Goal: Transaction & Acquisition: Purchase product/service

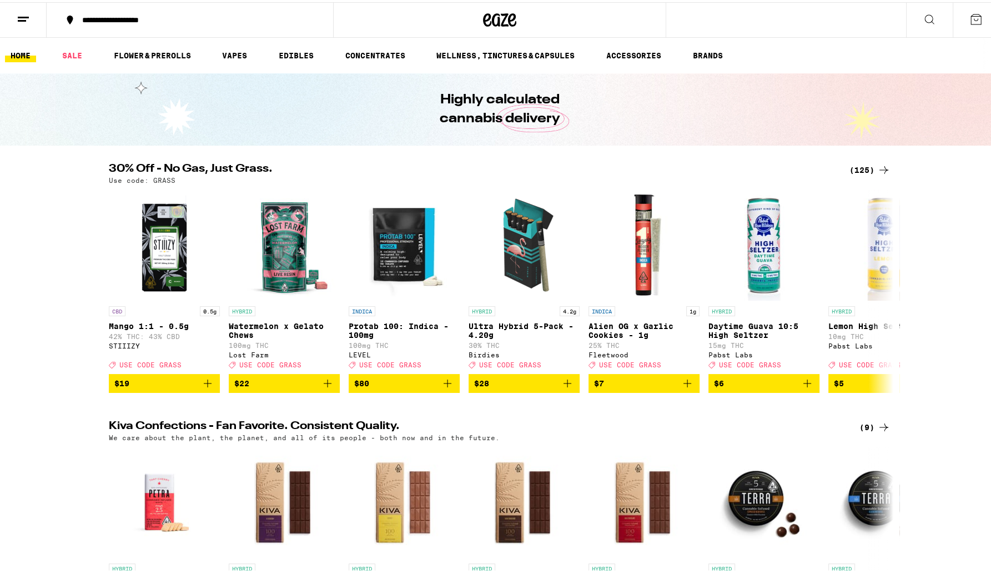
click at [72, 170] on div "30% Off - No Gas, Just Grass. (125) Use code: GRASS CBD 0.5g Mango 1:1 - 0.5g 4…" at bounding box center [500, 275] width 1000 height 229
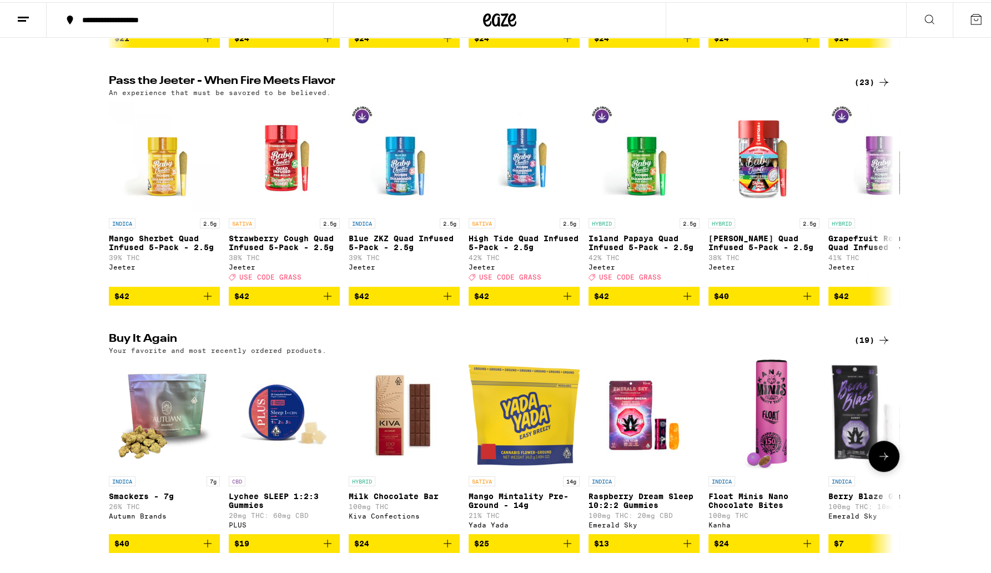
scroll to position [722, 0]
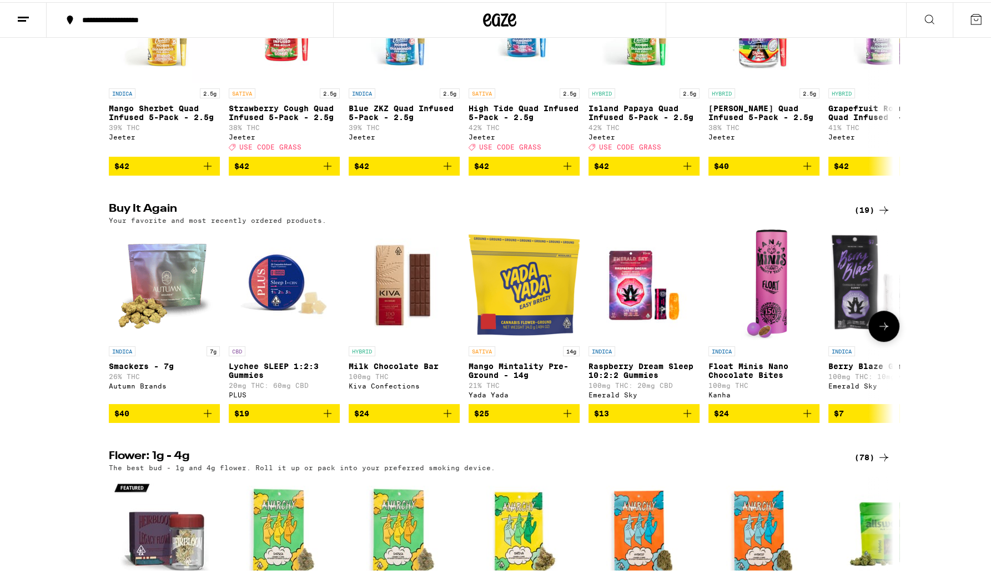
click at [124, 415] on span "$40" at bounding box center [121, 410] width 15 height 9
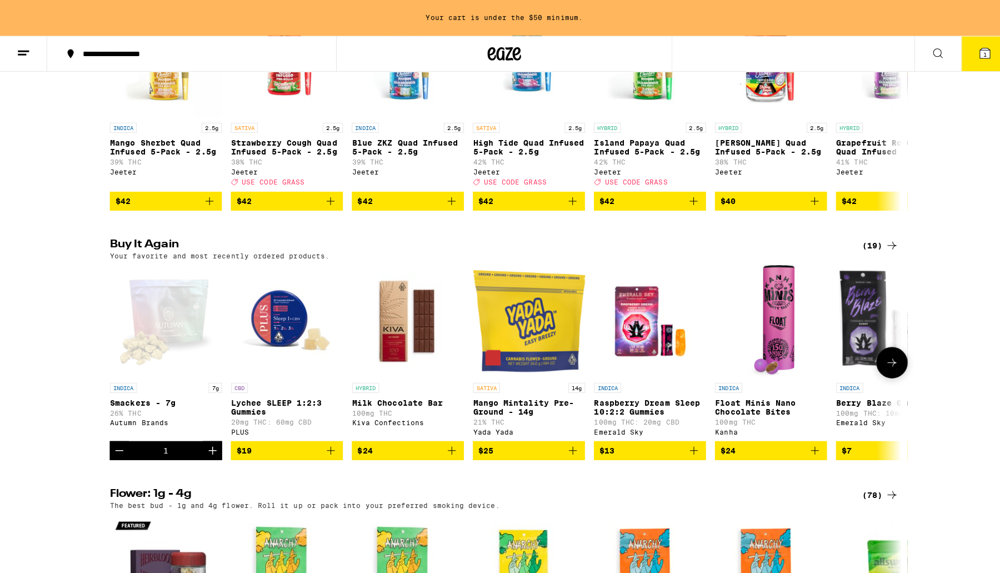
scroll to position [757, 0]
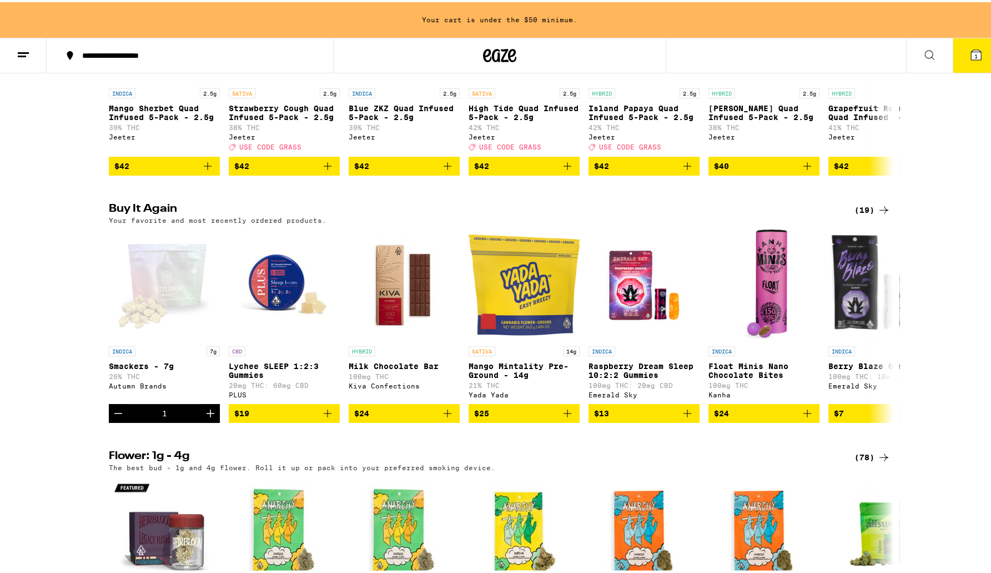
click at [975, 53] on span "1" at bounding box center [976, 54] width 3 height 7
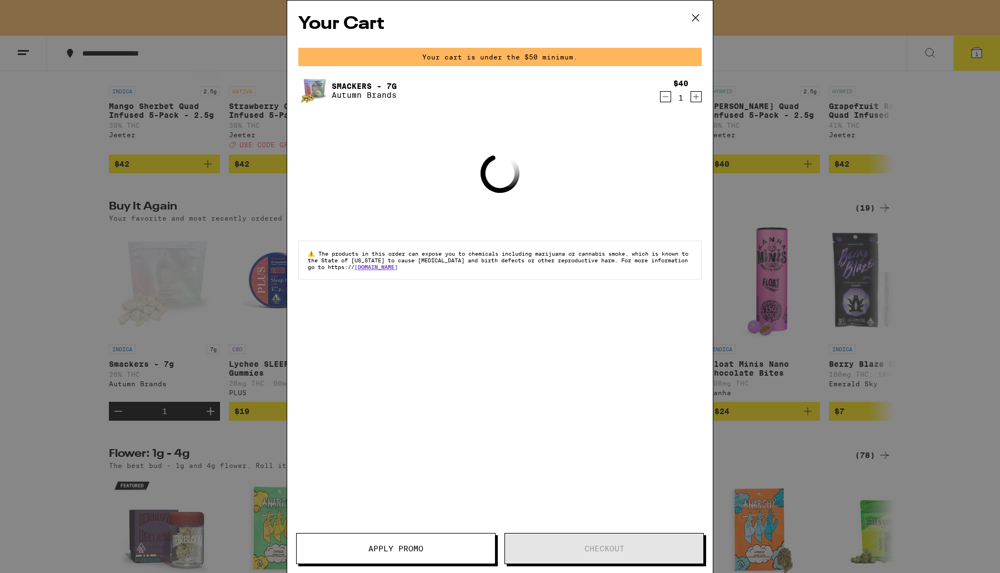
click at [694, 19] on icon at bounding box center [695, 17] width 17 height 17
click at [973, 233] on div "Your Cart Your cart is under the $50 minimum. Smackers - 7g Autumn Brands $40 1…" at bounding box center [500, 286] width 1000 height 573
click at [696, 18] on icon at bounding box center [695, 17] width 17 height 17
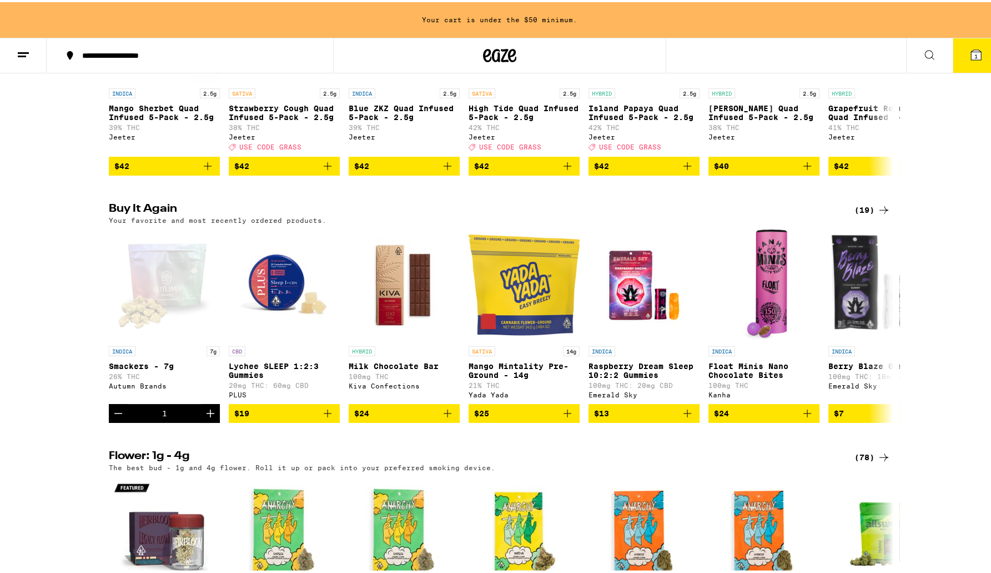
click at [953, 205] on div "Your Cart Your cart is under the $50 minimum. Smackers - 7g Autumn Brands $40 1…" at bounding box center [500, 286] width 1000 height 573
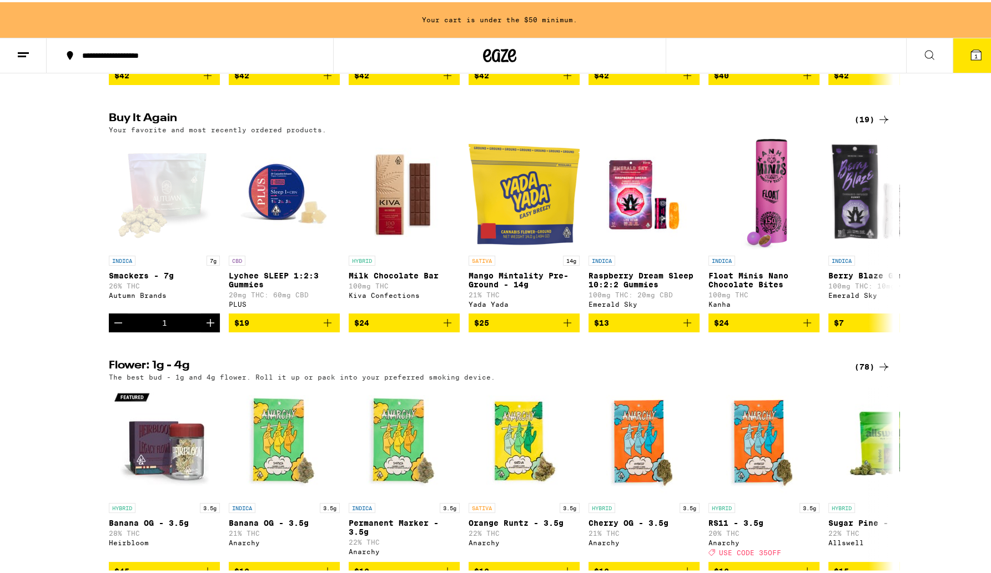
scroll to position [924, 0]
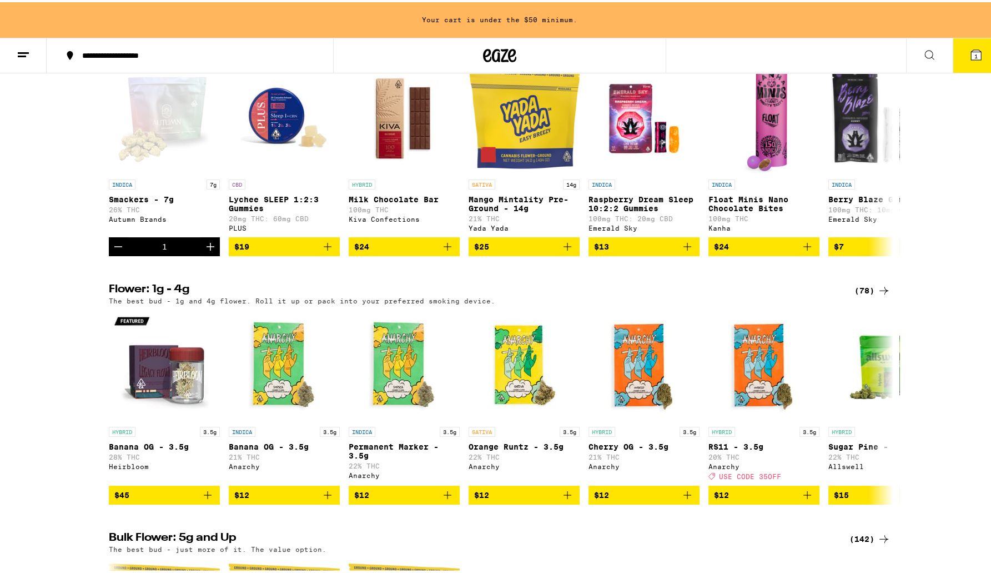
click at [864, 164] on img "Open page for Berry Blaze Gummy from Emerald Sky" at bounding box center [884, 116] width 111 height 111
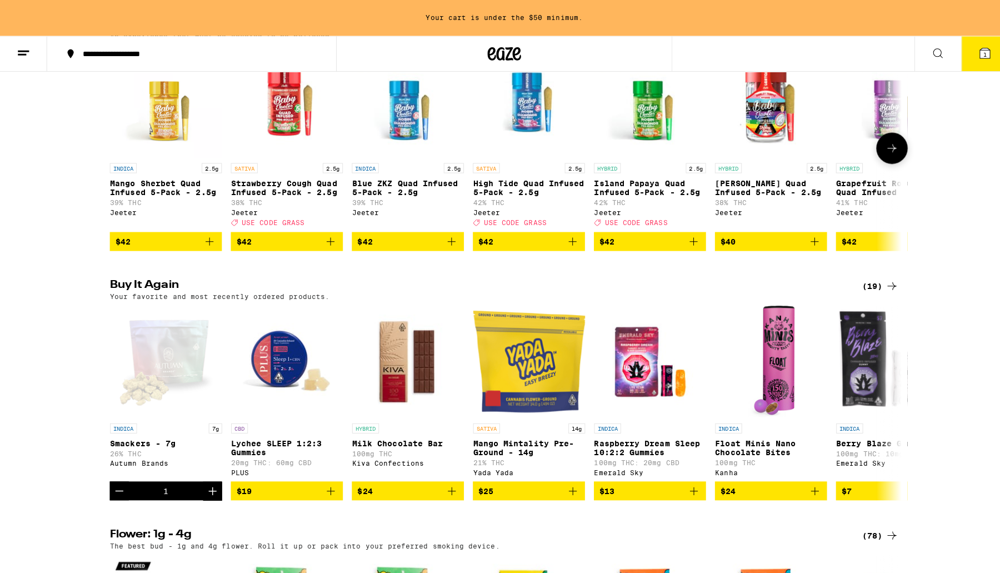
scroll to position [591, 0]
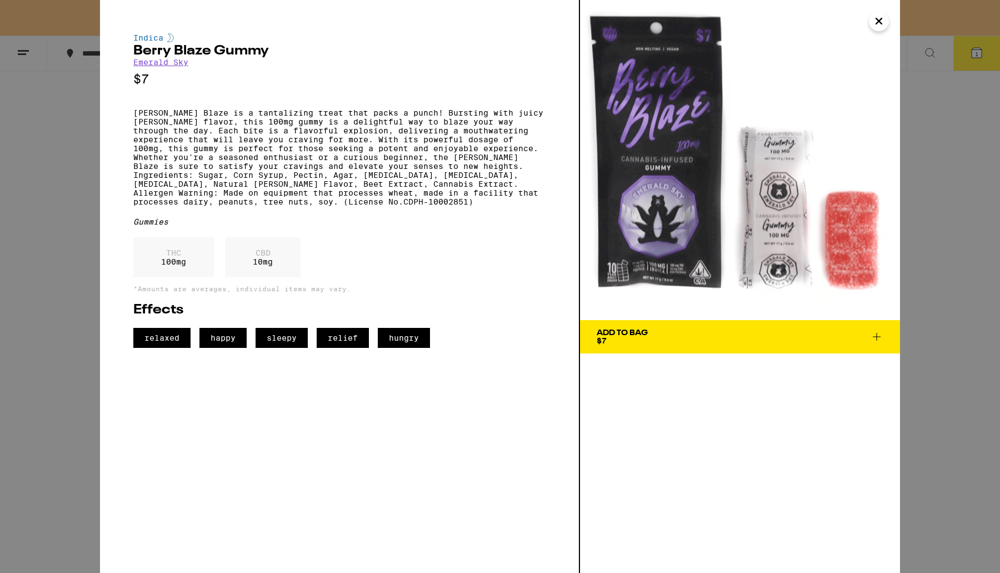
click at [877, 24] on icon "Close" at bounding box center [878, 21] width 13 height 17
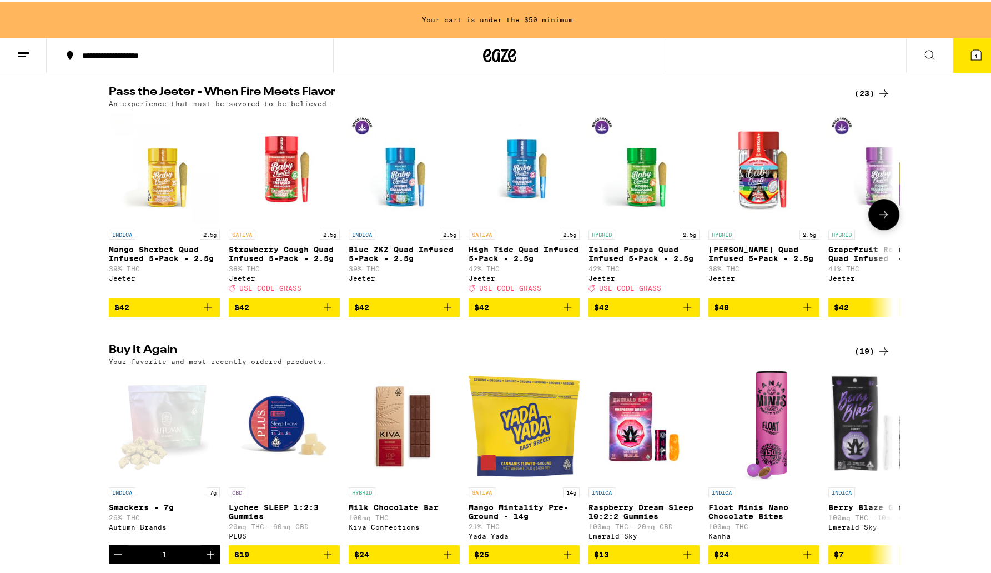
scroll to position [1116, 0]
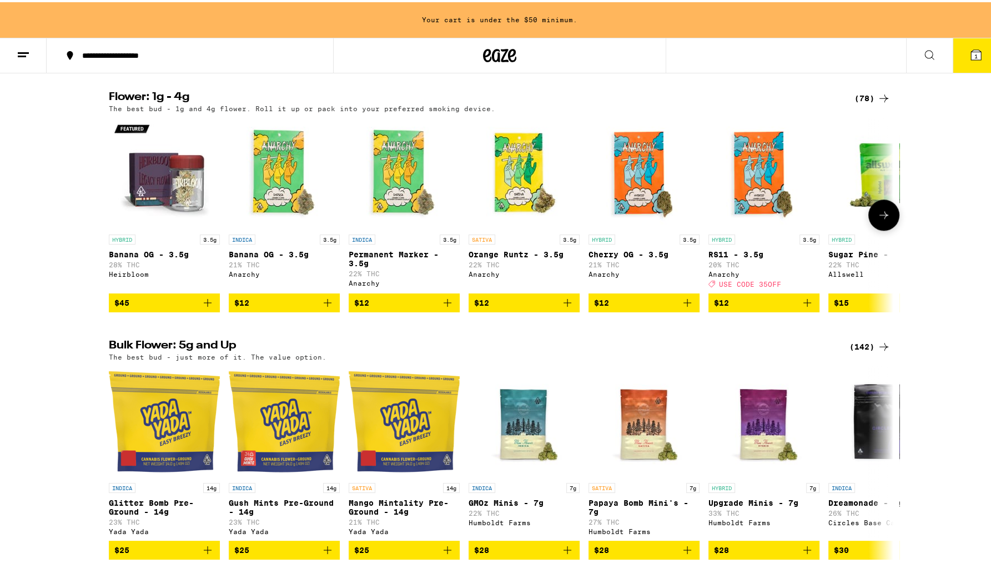
click at [327, 307] on icon "Add to bag" at bounding box center [327, 300] width 13 height 13
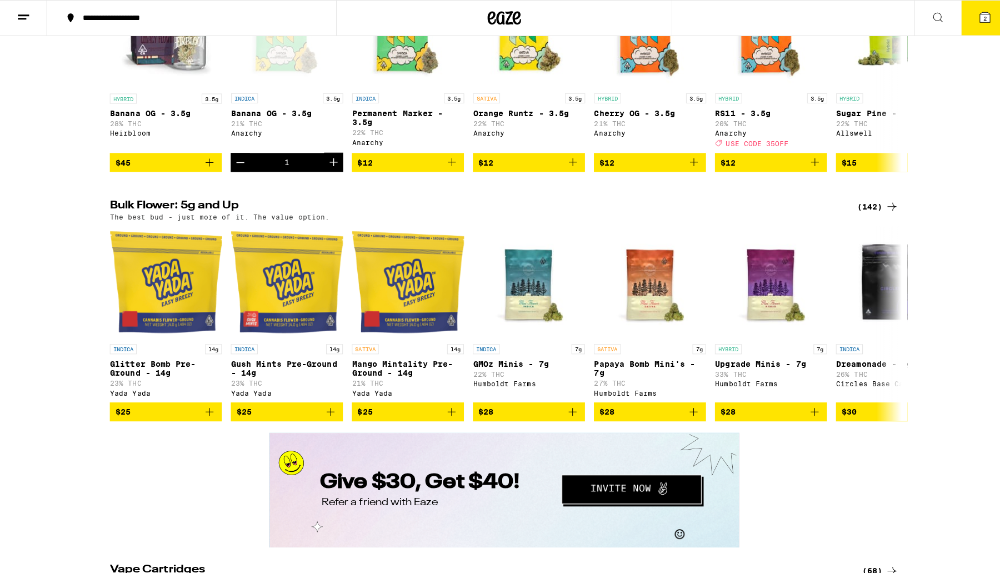
scroll to position [1247, 0]
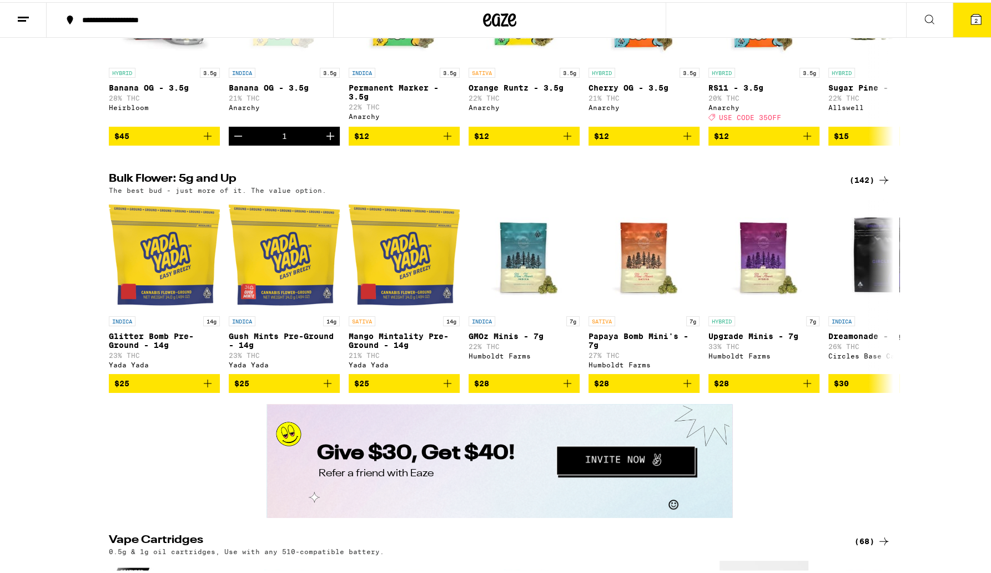
click at [958, 15] on button "2" at bounding box center [976, 18] width 47 height 34
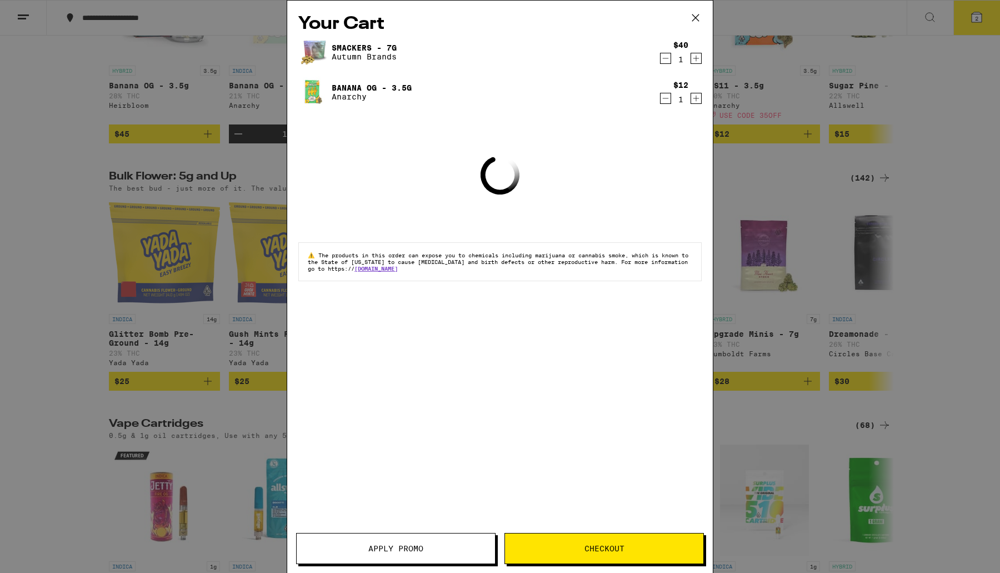
click at [599, 546] on span "Checkout" at bounding box center [604, 548] width 40 height 8
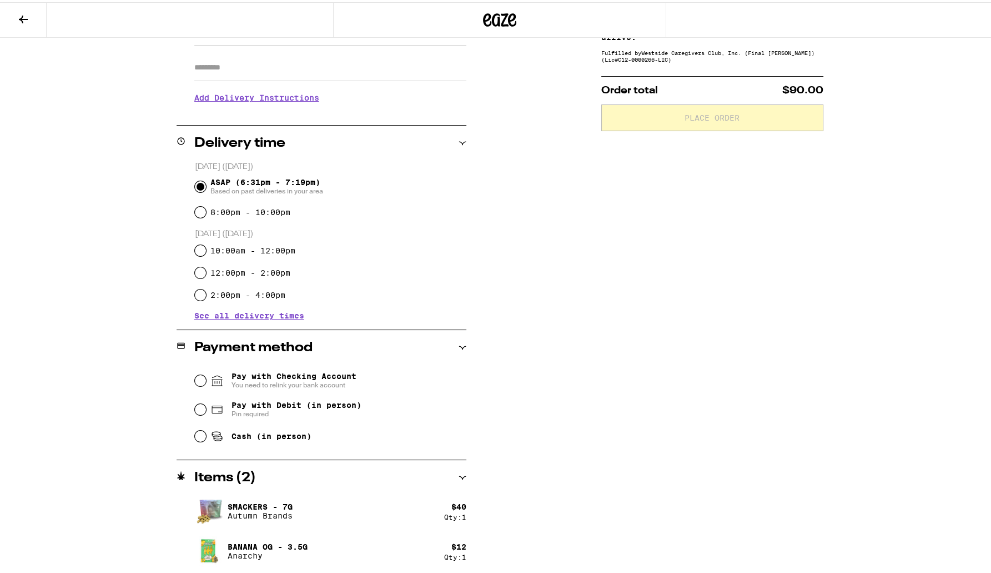
scroll to position [187, 0]
click at [241, 409] on span "Pin required" at bounding box center [297, 410] width 130 height 9
click at [206, 409] on input "Pay with Debit (in person) Pin required" at bounding box center [200, 406] width 11 height 11
radio input "true"
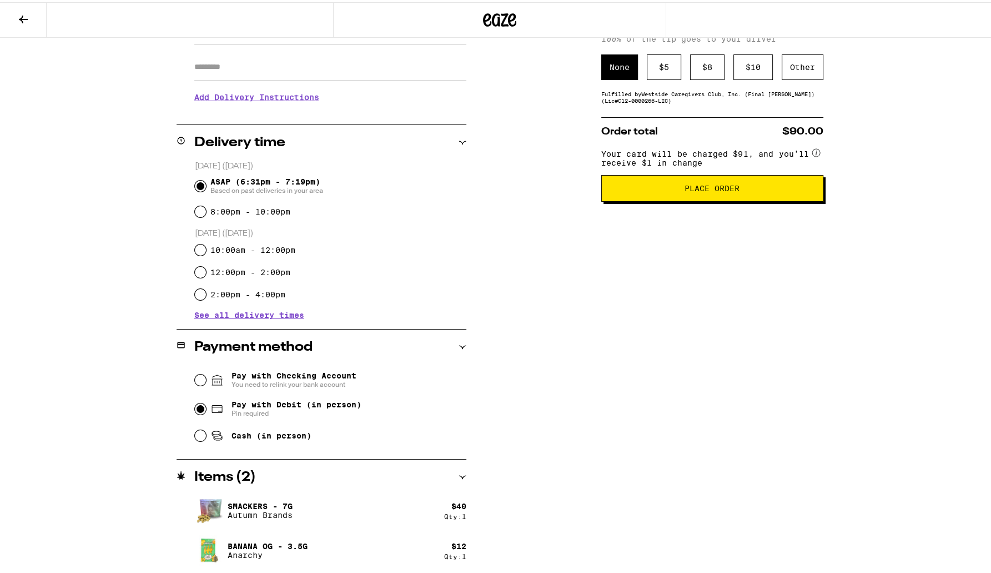
click at [716, 190] on span "Place Order" at bounding box center [712, 186] width 55 height 8
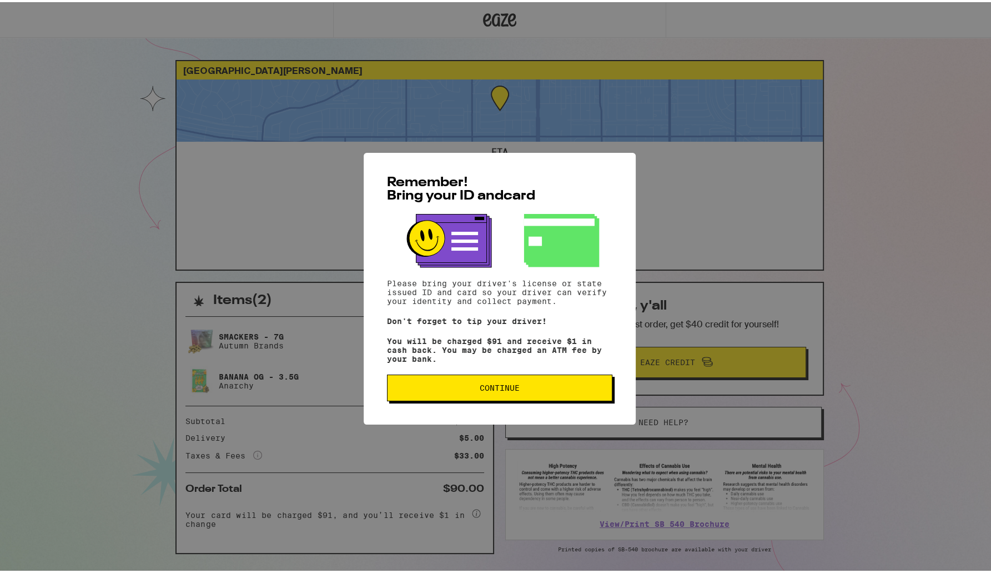
click at [536, 387] on span "Continue" at bounding box center [499, 385] width 207 height 8
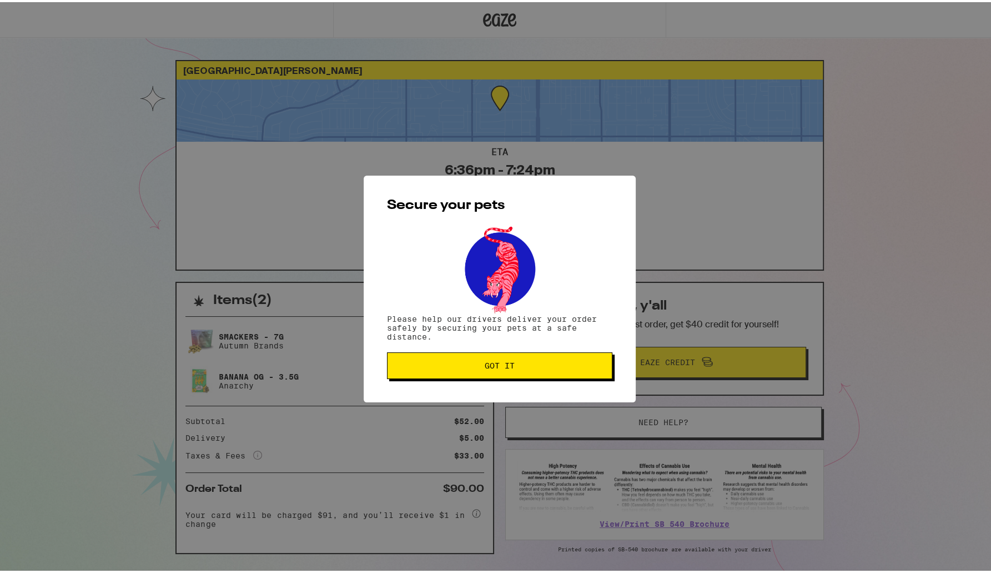
click at [541, 370] on button "Got it" at bounding box center [499, 363] width 225 height 27
